Goal: Information Seeking & Learning: Learn about a topic

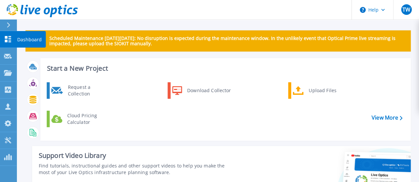
click at [9, 45] on link "Dashboard Dashboard" at bounding box center [8, 39] width 17 height 17
click at [7, 38] on icon at bounding box center [8, 39] width 6 height 6
click at [11, 41] on icon at bounding box center [8, 39] width 8 height 6
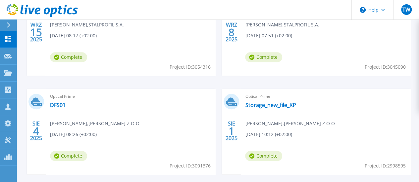
scroll to position [199, 0]
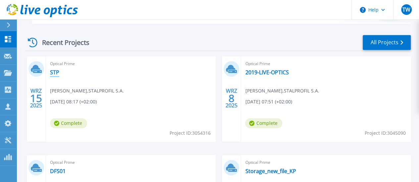
click at [54, 74] on link "STP" at bounding box center [54, 72] width 9 height 7
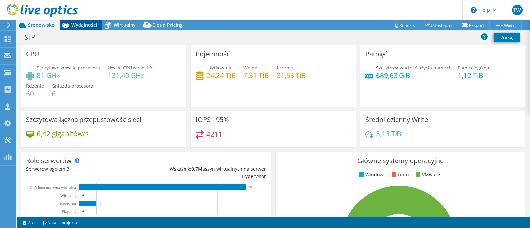
click at [79, 28] on span "Wydajności" at bounding box center [84, 25] width 26 height 6
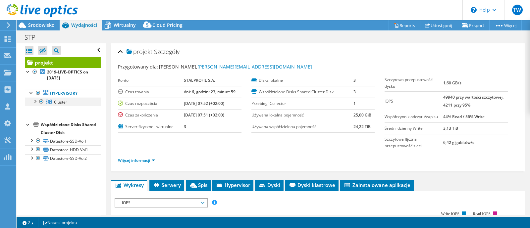
click at [34, 101] on div at bounding box center [34, 101] width 7 height 7
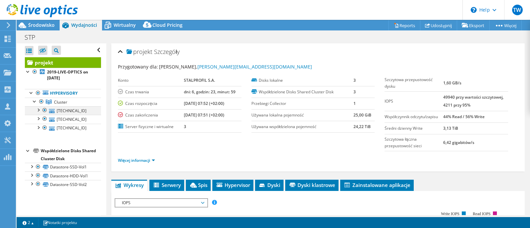
click at [39, 109] on div at bounding box center [38, 109] width 7 height 7
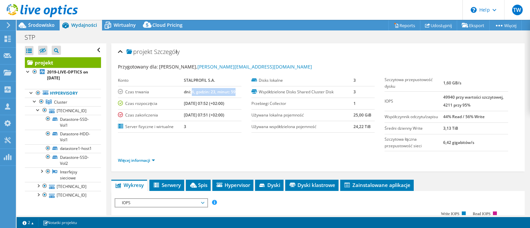
drag, startPoint x: 191, startPoint y: 90, endPoint x: 233, endPoint y: 95, distance: 42.7
click at [233, 95] on td "dni: 6, godzin: 23, minut: 59" at bounding box center [213, 92] width 58 height 12
click at [231, 105] on td "[DATE] 07:52 (+02:00)" at bounding box center [213, 104] width 58 height 12
click at [37, 109] on div at bounding box center [38, 109] width 7 height 7
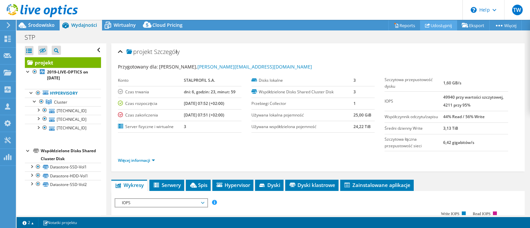
click at [423, 26] on link "Udostępnij" at bounding box center [438, 25] width 37 height 10
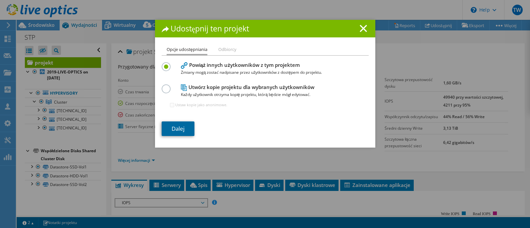
click at [173, 131] on link "Dalej" at bounding box center [178, 128] width 33 height 15
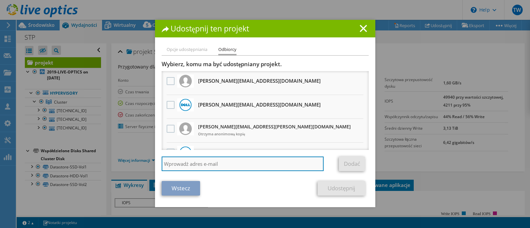
drag, startPoint x: 180, startPoint y: 166, endPoint x: 185, endPoint y: 164, distance: 5.2
click at [180, 166] on input "search" at bounding box center [243, 164] width 162 height 15
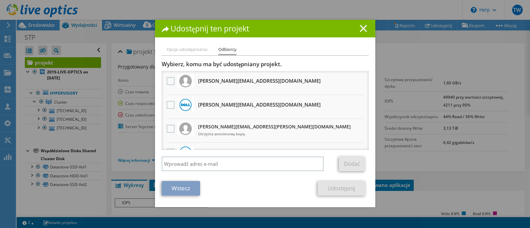
click at [360, 29] on line at bounding box center [363, 28] width 7 height 7
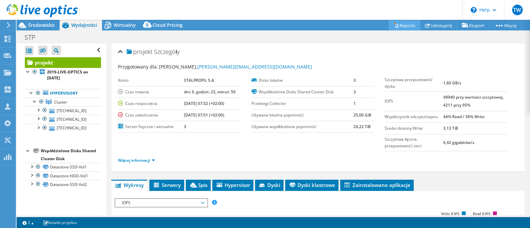
click at [402, 27] on link "Reports" at bounding box center [404, 25] width 32 height 10
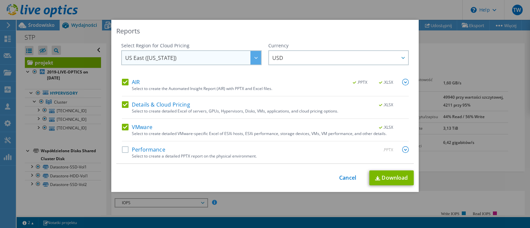
click at [154, 62] on span "US East ([US_STATE])" at bounding box center [150, 59] width 51 height 10
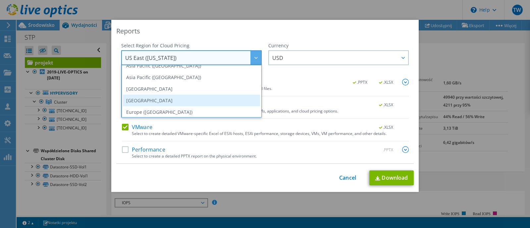
scroll to position [82, 0]
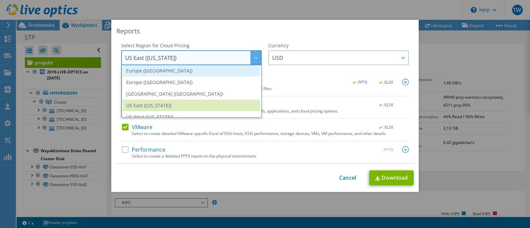
click at [164, 71] on li "Europe ([GEOGRAPHIC_DATA])" at bounding box center [191, 71] width 137 height 12
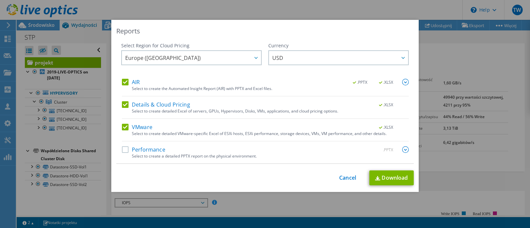
click at [124, 149] on label "Performance" at bounding box center [143, 149] width 43 height 7
click at [0, 0] on input "Performance" at bounding box center [0, 0] width 0 height 0
click at [387, 175] on link "Download" at bounding box center [391, 177] width 44 height 15
click at [344, 178] on link "Cancel" at bounding box center [347, 178] width 17 height 6
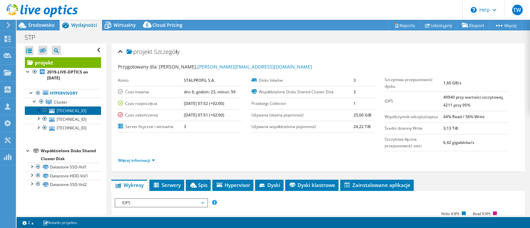
click at [83, 112] on link "[TECHNICAL_ID]" at bounding box center [63, 110] width 76 height 9
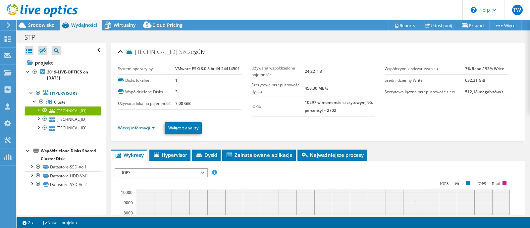
click at [161, 173] on span "IOPS" at bounding box center [160, 173] width 85 height 8
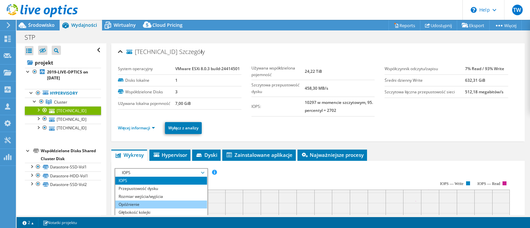
scroll to position [23, 0]
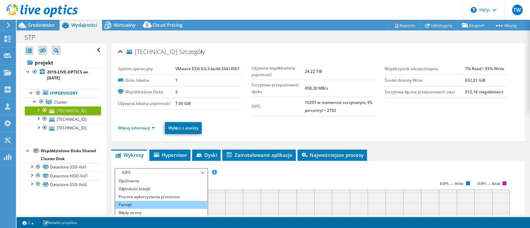
click at [143, 182] on li "Pamięć" at bounding box center [161, 205] width 92 height 8
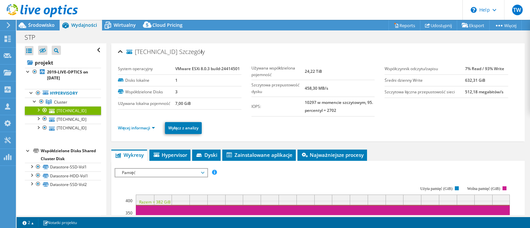
scroll to position [124, 0]
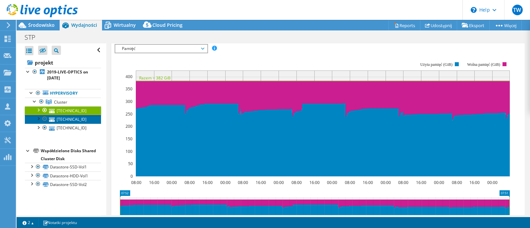
click at [81, 119] on link "[TECHNICAL_ID]" at bounding box center [63, 119] width 76 height 9
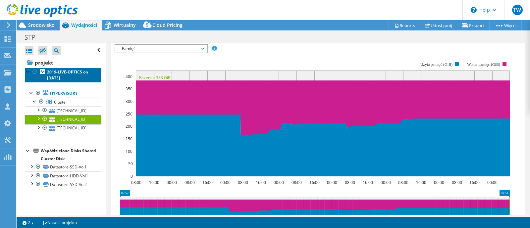
click at [64, 73] on b "2019-LIVE-OPTICS on [DATE]" at bounding box center [67, 75] width 41 height 12
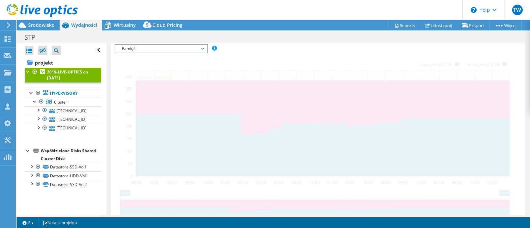
scroll to position [135, 0]
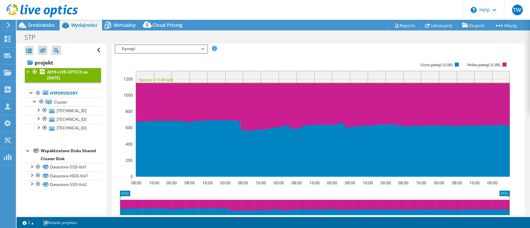
click at [65, 74] on b "2019-LIVE-OPTICS on [DATE]" at bounding box center [67, 75] width 41 height 12
click at [66, 109] on link "[TECHNICAL_ID]" at bounding box center [63, 110] width 76 height 9
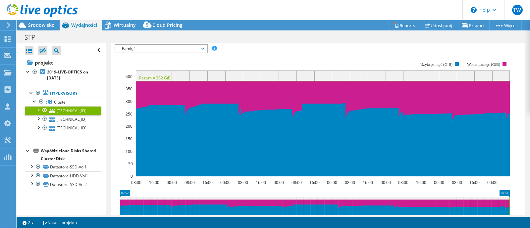
scroll to position [41, 0]
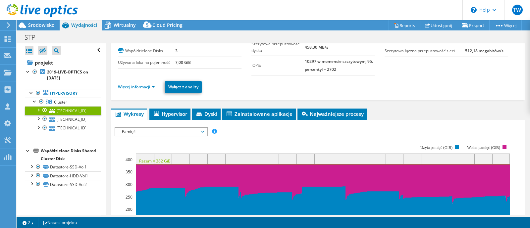
click at [153, 86] on link "Więcej informacji" at bounding box center [136, 87] width 37 height 6
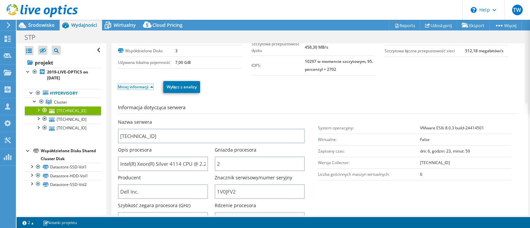
scroll to position [82, 0]
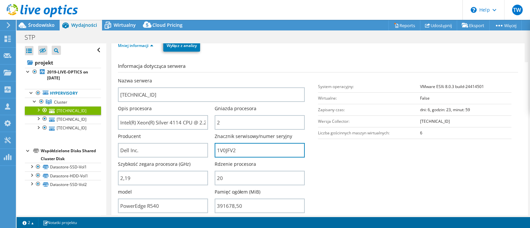
drag, startPoint x: 238, startPoint y: 148, endPoint x: 212, endPoint y: 146, distance: 26.6
click at [212, 77] on div "Nazwa serwera [TECHNICAL_ID] Opis procesora Intel(R) Xeon(R) Silver 4114 CPU @ …" at bounding box center [214, 77] width 193 height 0
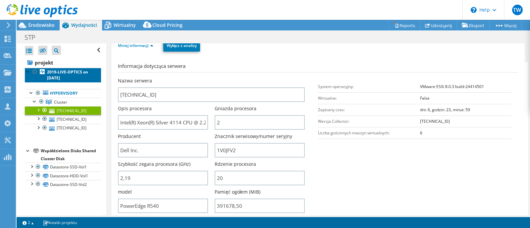
click at [89, 73] on link "2019-LIVE-OPTICS on [DATE]" at bounding box center [63, 75] width 76 height 15
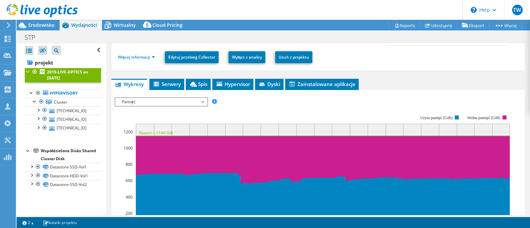
click at [144, 102] on span "Pamięć" at bounding box center [160, 102] width 85 height 8
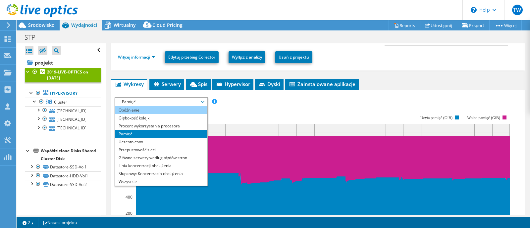
scroll to position [0, 0]
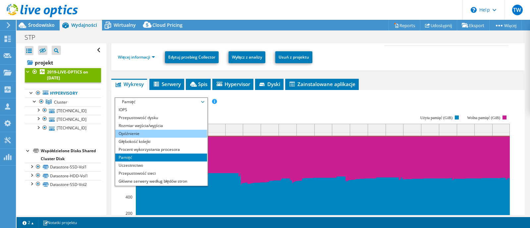
click at [146, 112] on li "IOPS" at bounding box center [161, 110] width 92 height 8
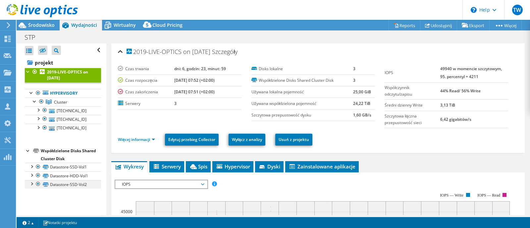
click at [31, 182] on div at bounding box center [31, 183] width 7 height 7
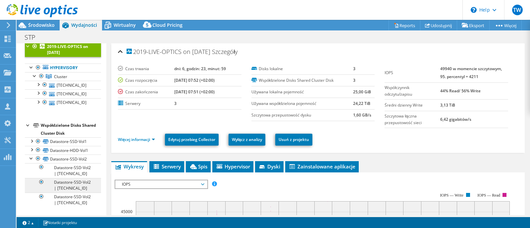
scroll to position [48, 0]
click at [31, 155] on div at bounding box center [31, 158] width 7 height 7
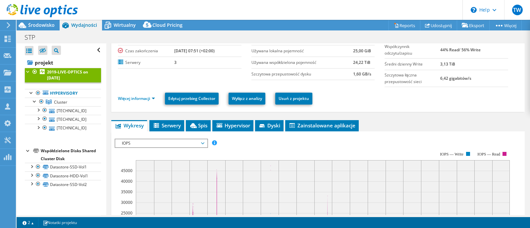
scroll to position [0, 0]
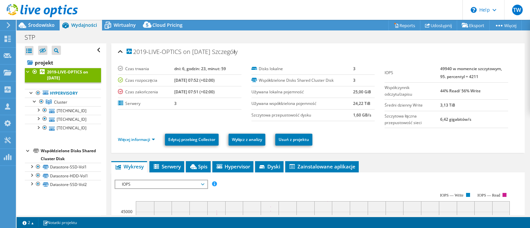
drag, startPoint x: 354, startPoint y: 92, endPoint x: 369, endPoint y: 95, distance: 15.0
click at [369, 95] on tr "Używana lokalna pojemność 25,00 GiB" at bounding box center [312, 92] width 123 height 12
click at [369, 95] on td "25,00 GiB" at bounding box center [364, 92] width 22 height 12
drag, startPoint x: 350, startPoint y: 89, endPoint x: 368, endPoint y: 89, distance: 18.2
click at [368, 89] on tr "Używana lokalna pojemność 25,00 GiB" at bounding box center [312, 92] width 123 height 12
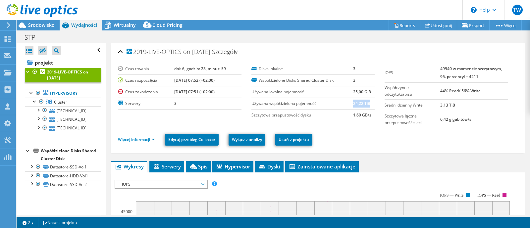
drag, startPoint x: 349, startPoint y: 103, endPoint x: 377, endPoint y: 128, distance: 37.7
click at [366, 107] on td "24,22 TiB" at bounding box center [364, 104] width 22 height 12
drag, startPoint x: 433, startPoint y: 90, endPoint x: 476, endPoint y: 93, distance: 42.8
click at [423, 93] on tr "Współczynnik odczytu/zapisu 44% Read/ 56% Write" at bounding box center [445, 90] width 123 height 17
click at [423, 93] on td "44% Read/ 56% Write" at bounding box center [474, 90] width 68 height 17
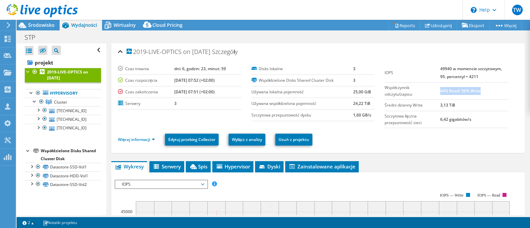
drag, startPoint x: 477, startPoint y: 92, endPoint x: 435, endPoint y: 90, distance: 41.7
click at [423, 90] on td "44% Read/ 56% Write" at bounding box center [474, 90] width 68 height 17
click at [423, 89] on b "44% Read/ 56% Write" at bounding box center [460, 91] width 40 height 6
drag, startPoint x: 480, startPoint y: 89, endPoint x: 435, endPoint y: 88, distance: 44.7
click at [423, 88] on td "44% Read/ 56% Write" at bounding box center [474, 90] width 68 height 17
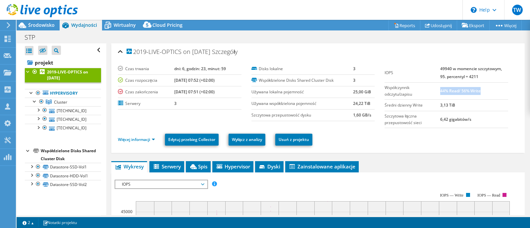
drag, startPoint x: 454, startPoint y: 104, endPoint x: 434, endPoint y: 103, distance: 20.9
click at [423, 103] on tr "Średni dzienny Write 3,13 TiB" at bounding box center [445, 105] width 123 height 12
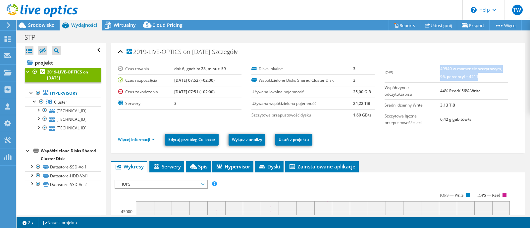
drag, startPoint x: 434, startPoint y: 68, endPoint x: 480, endPoint y: 80, distance: 47.5
click at [423, 80] on td "49940 w momencie szczytowym, 95. percentyl = 4211" at bounding box center [474, 73] width 68 height 20
click at [423, 79] on td "49940 w momencie szczytowym, 95. percentyl = 4211" at bounding box center [474, 73] width 68 height 20
drag, startPoint x: 476, startPoint y: 77, endPoint x: 460, endPoint y: 77, distance: 15.9
click at [423, 77] on td "49940 w momencie szczytowym, 95. percentyl = 4211" at bounding box center [474, 73] width 68 height 20
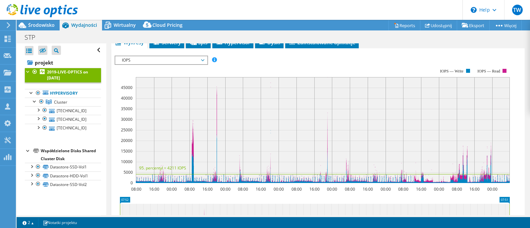
scroll to position [165, 0]
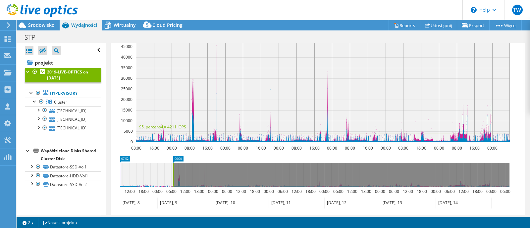
drag, startPoint x: 509, startPoint y: 178, endPoint x: 354, endPoint y: 226, distance: 161.9
click at [174, 178] on rect at bounding box center [173, 175] width 3 height 24
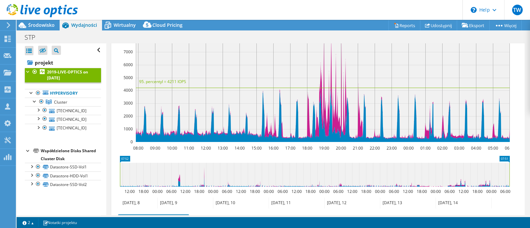
drag, startPoint x: 172, startPoint y: 176, endPoint x: 511, endPoint y: 178, distance: 338.6
click at [423, 178] on icon "07:52 07:51 12:00 18:00 00:00 06:00 12:00 18:00 00:00 06:00 12:00 18:00 00:00 0…" at bounding box center [315, 182] width 400 height 53
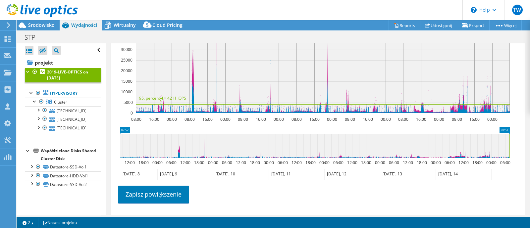
scroll to position [111, 0]
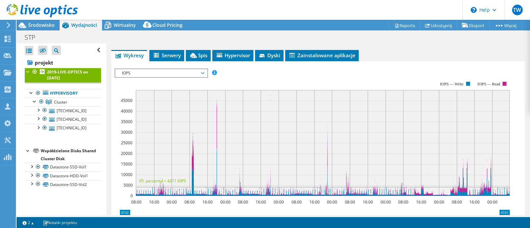
click at [194, 70] on span "IOPS" at bounding box center [160, 73] width 85 height 8
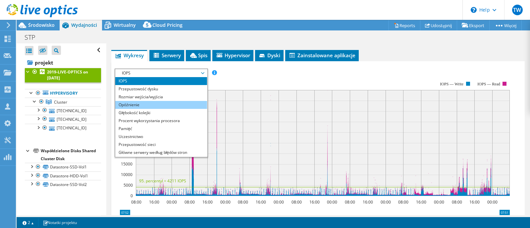
click at [139, 101] on li "Opóźnienie" at bounding box center [161, 105] width 92 height 8
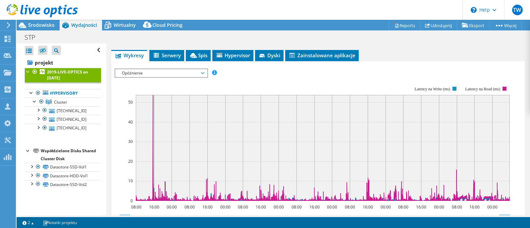
click at [423, 90] on icon "08:00 16:00 00:00 08:00 16:00 00:00 08:00 16:00 00:00 08:00 16:00 00:00 08:00 1…" at bounding box center [315, 143] width 400 height 132
click at [423, 89] on rect at bounding box center [454, 89] width 4 height 4
click at [423, 87] on rect at bounding box center [454, 89] width 4 height 4
click at [423, 87] on text "Latency na Write (ms)" at bounding box center [432, 89] width 36 height 5
click at [423, 88] on rect at bounding box center [454, 89] width 4 height 4
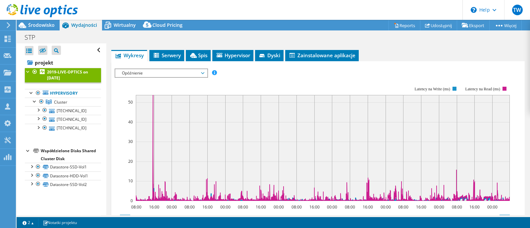
click at [423, 88] on rect at bounding box center [454, 89] width 4 height 4
click at [423, 87] on text "Latency na Write (ms)" at bounding box center [432, 89] width 36 height 5
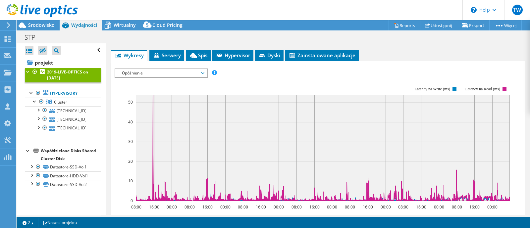
click at [202, 74] on span "Opóźnienie" at bounding box center [160, 73] width 85 height 8
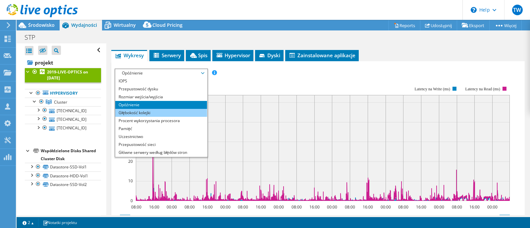
click at [121, 114] on li "Głębokość kolejki" at bounding box center [161, 113] width 92 height 8
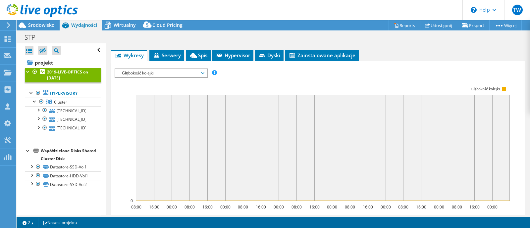
click at [156, 73] on span "Głębokość kolejki" at bounding box center [160, 73] width 85 height 8
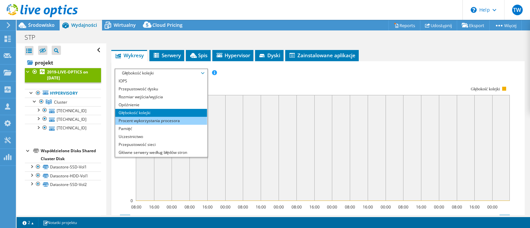
click at [163, 120] on li "Procent wykorzystania procesora" at bounding box center [161, 121] width 92 height 8
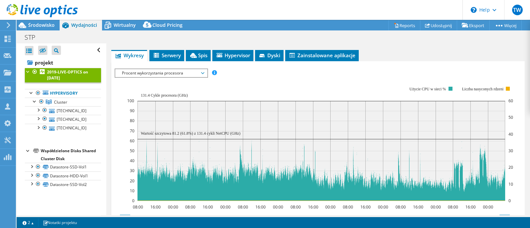
drag, startPoint x: 139, startPoint y: 95, endPoint x: 144, endPoint y: 91, distance: 6.8
click at [142, 91] on rect at bounding box center [320, 143] width 386 height 132
drag, startPoint x: 142, startPoint y: 93, endPoint x: 169, endPoint y: 120, distance: 37.9
click at [160, 96] on text "131.4 Cykle procesora (GHz)" at bounding box center [164, 95] width 47 height 5
click at [159, 69] on div "Procent wykorzystania procesora IOPS Przepustowość dysku Rozmiar wejścia/wyjści…" at bounding box center [161, 73] width 93 height 9
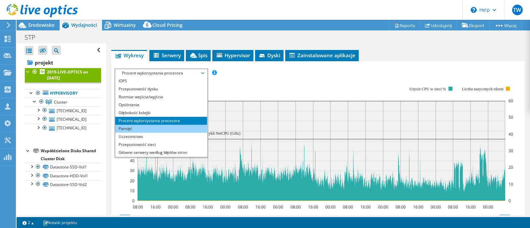
click at [122, 126] on li "Pamięć" at bounding box center [161, 129] width 92 height 8
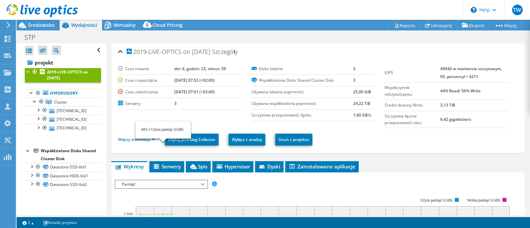
select select "USD"
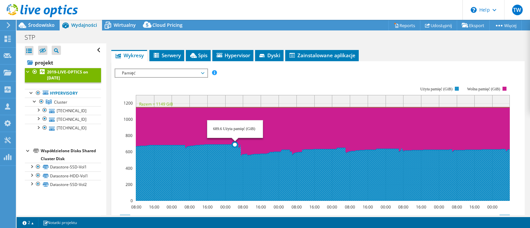
scroll to position [28, 0]
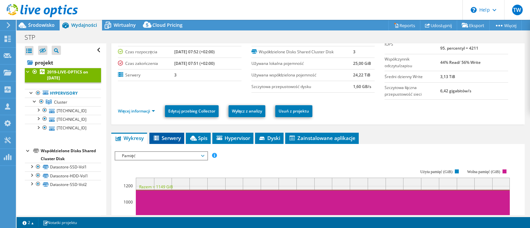
click at [163, 136] on span "Serwery" at bounding box center [167, 138] width 28 height 7
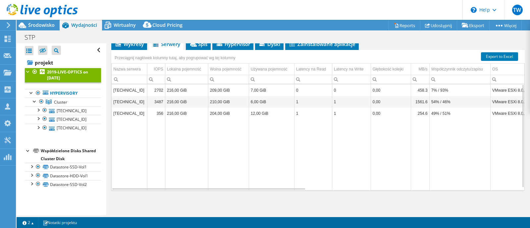
scroll to position [0, 0]
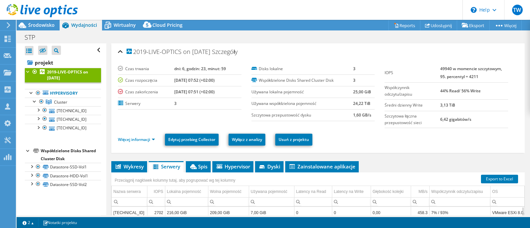
click at [118, 32] on div "STP Drukuj" at bounding box center [273, 37] width 513 height 12
click at [118, 30] on div "Wirtualny" at bounding box center [121, 25] width 39 height 11
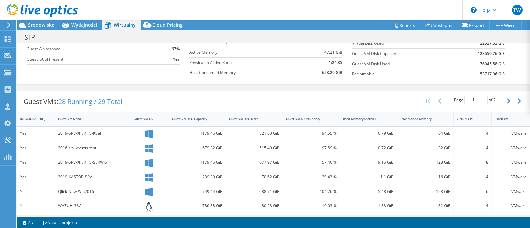
scroll to position [124, 0]
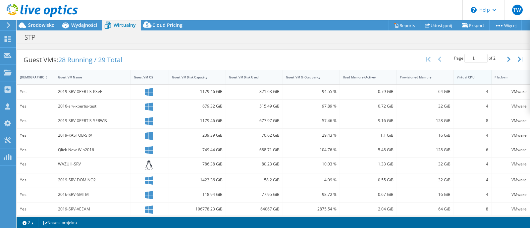
click at [475, 73] on div "Virtual CPU" at bounding box center [468, 77] width 30 height 10
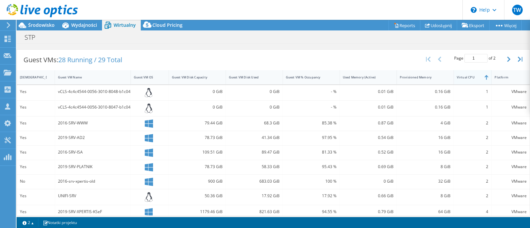
click at [478, 78] on div "Virtual CPU" at bounding box center [472, 77] width 38 height 14
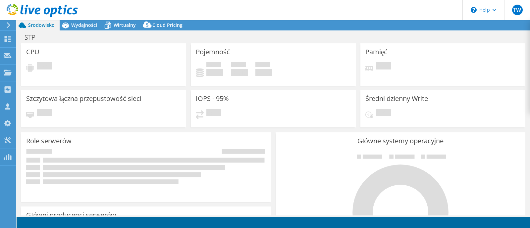
select select "USD"
select select "EUFrankfurt"
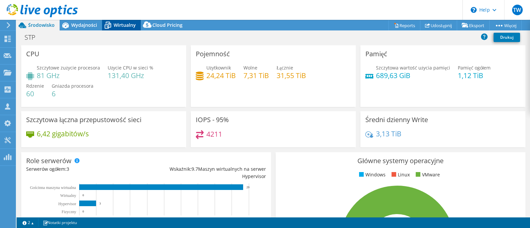
click at [114, 27] on span "Wirtualny" at bounding box center [125, 25] width 22 height 6
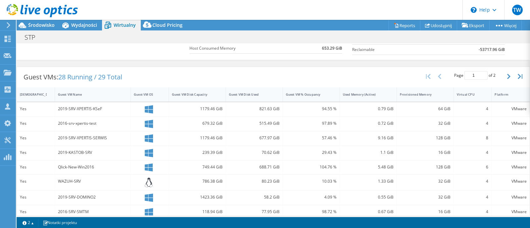
scroll to position [41, 0]
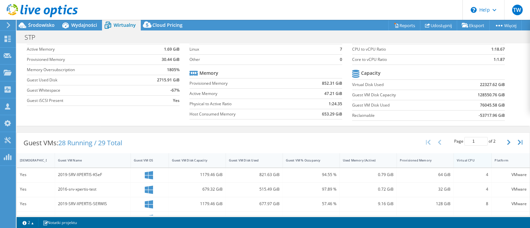
click at [485, 163] on div at bounding box center [491, 160] width 12 height 14
click at [477, 164] on div "Virtual CPU" at bounding box center [472, 160] width 38 height 14
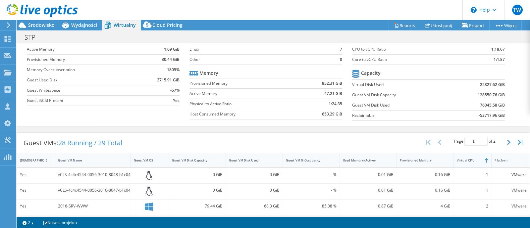
click at [477, 165] on div "Virtual CPU" at bounding box center [472, 160] width 38 height 14
click at [521, 213] on div "VMware" at bounding box center [510, 220] width 38 height 14
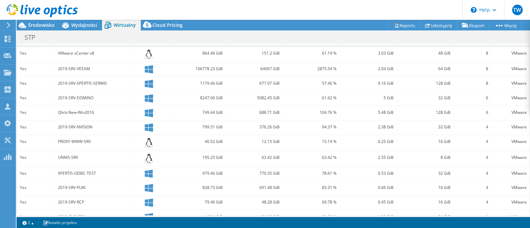
scroll to position [207, 0]
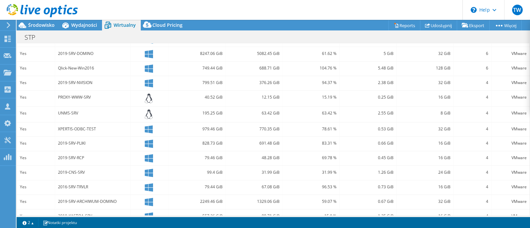
click at [520, 48] on div "VMware" at bounding box center [510, 54] width 38 height 14
click at [523, 49] on div "VMware" at bounding box center [510, 54] width 38 height 14
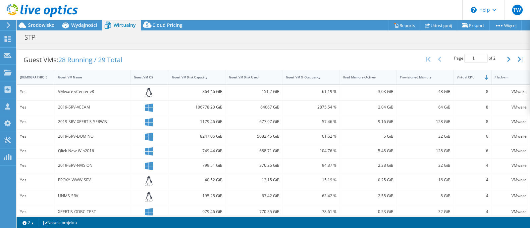
scroll to position [0, 0]
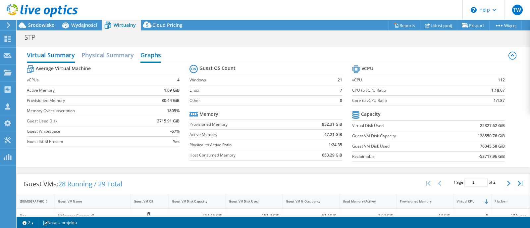
click at [151, 54] on h2 "Graphs" at bounding box center [150, 55] width 21 height 15
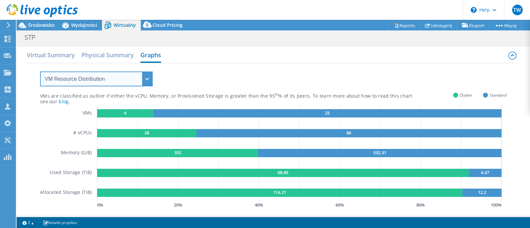
click at [74, 78] on select "VM Resource Distribution Provisioning Contrast Over Provisioning" at bounding box center [96, 78] width 113 height 15
select select "Over Provisioning"
click at [40, 71] on select "VM Resource Distribution Provisioning Contrast Over Provisioning" at bounding box center [96, 78] width 113 height 15
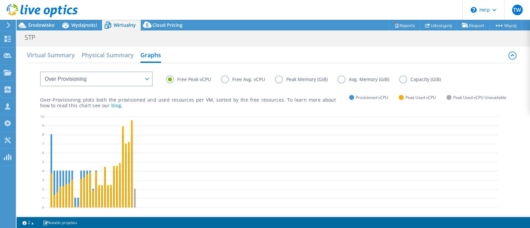
click at [226, 79] on label "Free Avg. vCPU" at bounding box center [248, 79] width 54 height 8
click at [0, 0] on input "Free Avg. vCPU" at bounding box center [0, 0] width 0 height 0
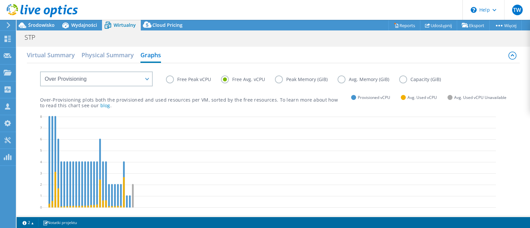
click at [170, 82] on label "Free Peak vCPU" at bounding box center [193, 79] width 55 height 8
click at [0, 0] on input "Free Peak vCPU" at bounding box center [0, 0] width 0 height 0
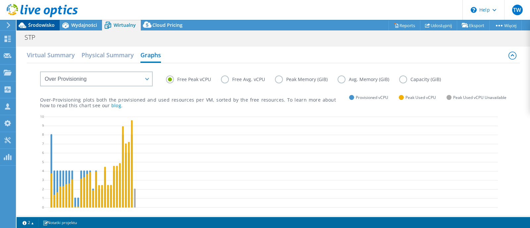
click at [38, 24] on span "Środowisko" at bounding box center [41, 25] width 26 height 6
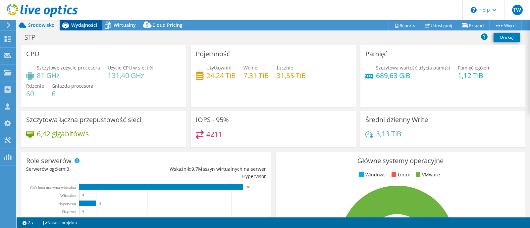
click at [79, 27] on span "Wydajności" at bounding box center [84, 25] width 26 height 6
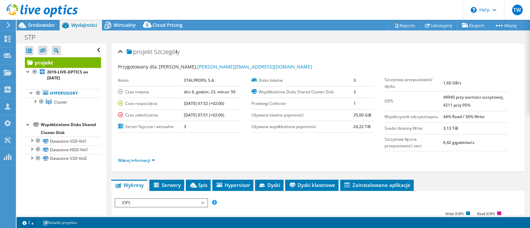
scroll to position [41, 0]
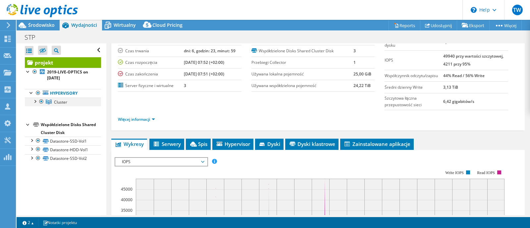
click at [36, 101] on div at bounding box center [34, 101] width 7 height 7
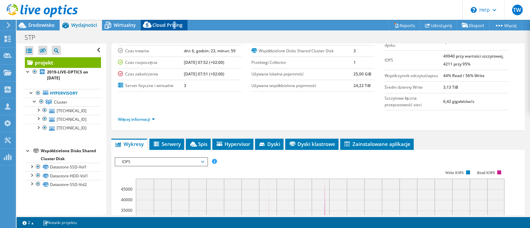
click at [172, 28] on div "Cloud Pricing" at bounding box center [164, 25] width 47 height 11
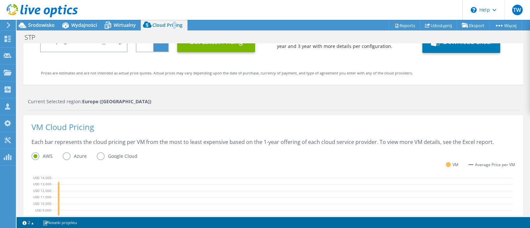
scroll to position [165, 0]
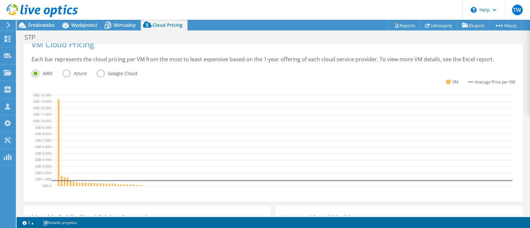
click at [63, 70] on label "Azure" at bounding box center [80, 74] width 34 height 8
click at [0, 0] on input "Azure" at bounding box center [0, 0] width 0 height 0
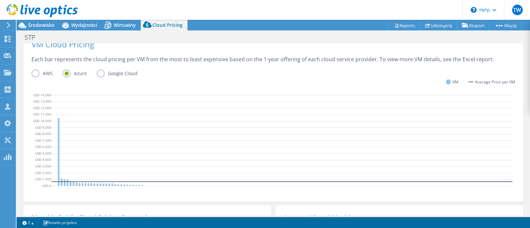
click at [97, 72] on label "Google Cloud" at bounding box center [122, 74] width 51 height 8
click at [0, 0] on input "Google Cloud" at bounding box center [0, 0] width 0 height 0
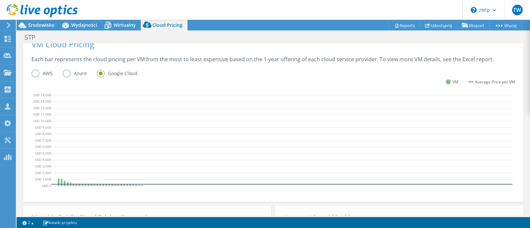
click at [35, 73] on label "AWS" at bounding box center [46, 74] width 31 height 8
click at [0, 0] on input "AWS" at bounding box center [0, 0] width 0 height 0
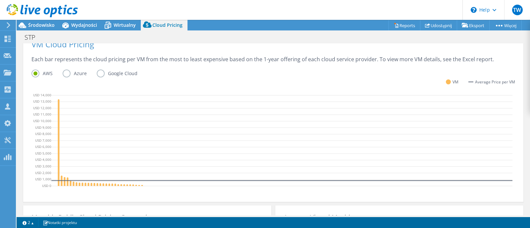
click at [63, 73] on label "Azure" at bounding box center [80, 74] width 34 height 8
click at [0, 0] on input "Azure" at bounding box center [0, 0] width 0 height 0
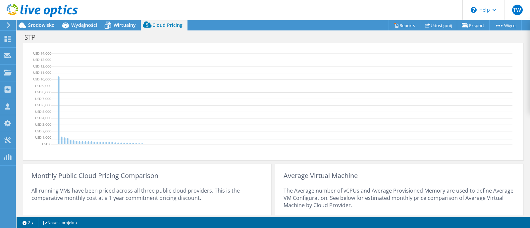
scroll to position [279, 0]
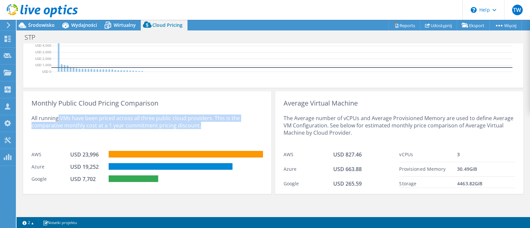
drag, startPoint x: 55, startPoint y: 115, endPoint x: 202, endPoint y: 126, distance: 147.0
click at [202, 126] on div "All running VMs have been priced across all three public cloud providers. This …" at bounding box center [146, 127] width 231 height 41
click at [78, 120] on div "All running VMs have been priced across all three public cloud providers. This …" at bounding box center [146, 127] width 231 height 41
drag, startPoint x: 52, startPoint y: 118, endPoint x: 200, endPoint y: 125, distance: 148.4
click at [200, 125] on div "All running VMs have been priced across all three public cloud providers. This …" at bounding box center [146, 127] width 231 height 41
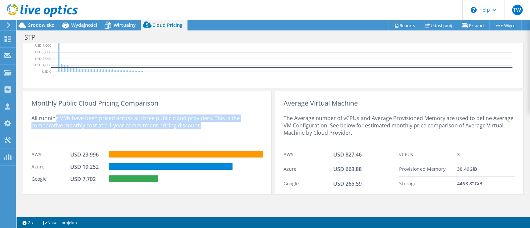
click at [124, 126] on div "All running VMs have been priced across all three public cloud providers. This …" at bounding box center [146, 127] width 231 height 41
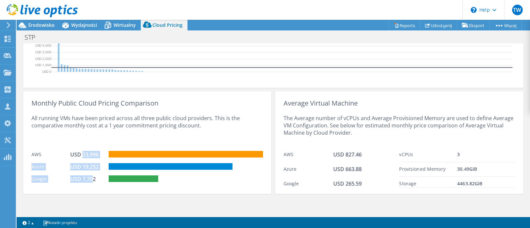
drag, startPoint x: 78, startPoint y: 155, endPoint x: 88, endPoint y: 179, distance: 26.0
click at [88, 179] on div "Monthly Public Cloud Pricing Comparison All running VMs have been priced across…" at bounding box center [147, 142] width 248 height 103
click at [43, 169] on div "Azure" at bounding box center [50, 166] width 39 height 7
click at [89, 177] on div "USD 7,702" at bounding box center [86, 178] width 33 height 7
drag, startPoint x: 56, startPoint y: 181, endPoint x: 35, endPoint y: 179, distance: 21.2
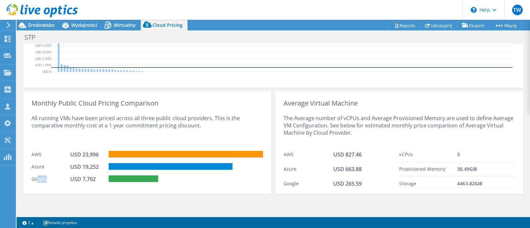
click at [35, 179] on div "Google" at bounding box center [50, 178] width 39 height 7
click at [71, 24] on span "Wydajności" at bounding box center [84, 25] width 26 height 6
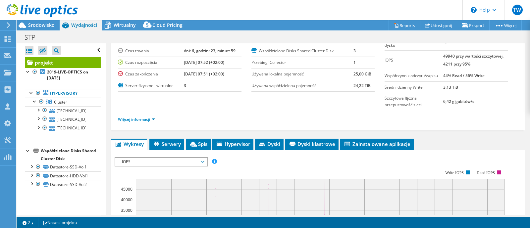
scroll to position [0, 0]
click at [62, 112] on link "[TECHNICAL_ID]" at bounding box center [63, 110] width 76 height 9
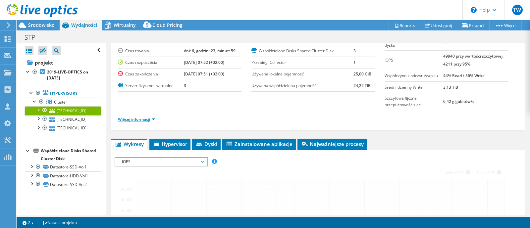
click at [133, 117] on link "Więcej informacji" at bounding box center [136, 120] width 37 height 6
